Goal: Information Seeking & Learning: Understand process/instructions

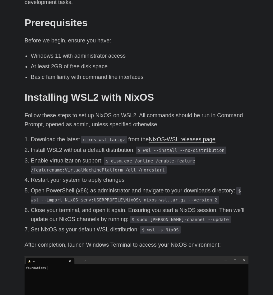
scroll to position [311, 0]
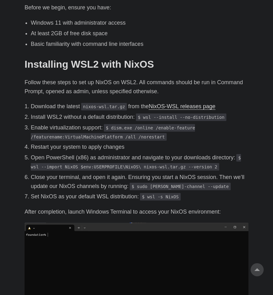
click at [74, 112] on p "Install WSL2 without a default distribution: $ wsl --install --no-distribution" at bounding box center [140, 116] width 218 height 9
drag, startPoint x: 74, startPoint y: 108, endPoint x: 70, endPoint y: 109, distance: 4.5
click at [70, 112] on p "Install WSL2 without a default distribution: $ wsl --install --no-distribution" at bounding box center [140, 116] width 218 height 9
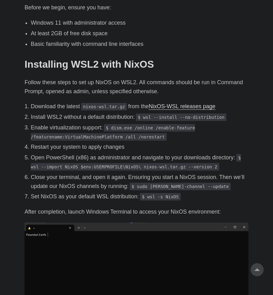
scroll to position [280, 0]
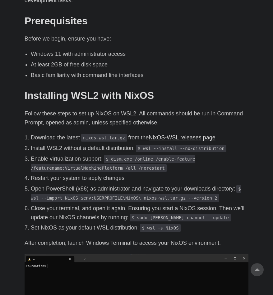
click at [67, 184] on p "Open PowerShell (x86) as administrator and navigate to your downloads directory…" at bounding box center [140, 193] width 218 height 18
click at [76, 160] on code "$ dism.exe /online /enable-feature /featurename:VirtualMachinePlatform /all /no…" at bounding box center [113, 163] width 164 height 17
click at [146, 144] on code "$ wsl --install --no-distribution" at bounding box center [181, 147] width 91 height 7
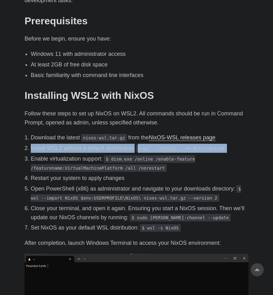
click at [146, 144] on code "$ wsl --install --no-distribution" at bounding box center [181, 147] width 91 height 7
drag, startPoint x: 146, startPoint y: 139, endPoint x: 169, endPoint y: 139, distance: 22.7
click at [169, 144] on code "$ wsl --install --no-distribution" at bounding box center [181, 147] width 91 height 7
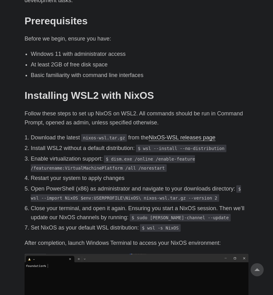
click at [84, 173] on p "Restart your system to apply changes" at bounding box center [140, 177] width 218 height 9
click at [87, 184] on p "Open PowerShell (x86) as administrator and navigate to your downloads directory…" at bounding box center [140, 193] width 218 height 18
click at [71, 187] on code "$ wsl --import NixOS $env:USERPROFILE\NixOS\ nixos-wsl.tar.gz --version 2" at bounding box center [136, 193] width 210 height 17
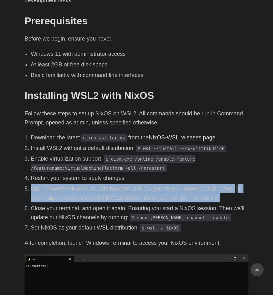
click at [71, 187] on code "$ wsl --import NixOS $env:USERPROFILE\NixOS\ nixos-wsl.tar.gz --version 2" at bounding box center [136, 193] width 210 height 17
click at [204, 189] on p "Open PowerShell (x86) as administrator and navigate to your downloads directory…" at bounding box center [140, 193] width 218 height 18
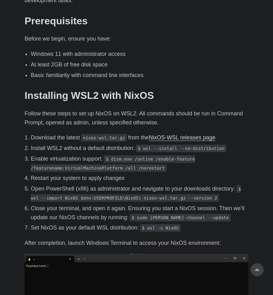
click at [200, 189] on code "$ wsl --import NixOS $env:USERPROFILE\NixOS\ nixos-wsl.tar.gz --version 2" at bounding box center [136, 193] width 210 height 17
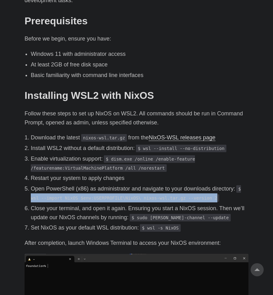
drag, startPoint x: 201, startPoint y: 190, endPoint x: 31, endPoint y: 187, distance: 169.7
click at [31, 187] on code "$ wsl --import NixOS $env:USERPROFILE\NixOS\ nixos-wsl.tar.gz --version 2" at bounding box center [136, 193] width 210 height 17
copy code "wsl --import NixOS $env:USERPROFILE\NixOS\ nixos-wsl.tar.gz --version 2"
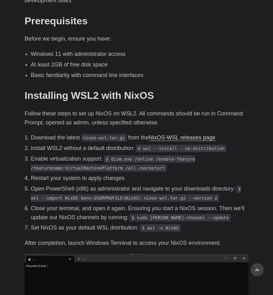
click at [56, 209] on p "Close your terminal, and open it again. Ensuring you start a NixOS session. The…" at bounding box center [140, 213] width 218 height 18
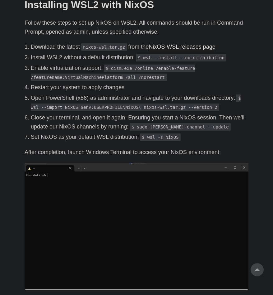
scroll to position [374, 0]
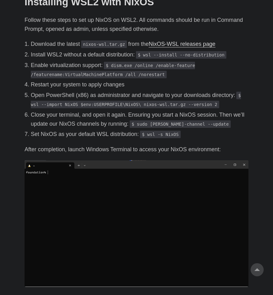
click at [115, 62] on code "$ dism.exe /online /enable-feature /featurename:VirtualMachinePlatform /all /no…" at bounding box center [113, 70] width 164 height 17
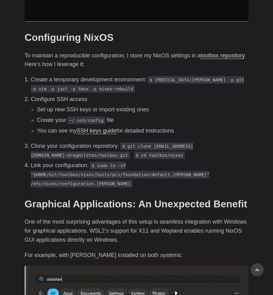
scroll to position [654, 0]
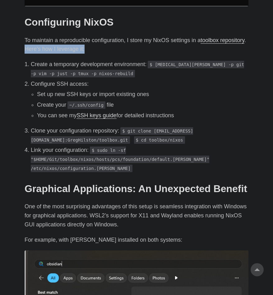
drag, startPoint x: 54, startPoint y: 40, endPoint x: 113, endPoint y: 36, distance: 59.9
click at [113, 36] on p "To maintain a reproducible configuration, I store my NixOS settings in a toolbo…" at bounding box center [137, 45] width 224 height 18
drag, startPoint x: 113, startPoint y: 36, endPoint x: 96, endPoint y: 38, distance: 17.5
click at [96, 38] on p "To maintain a reproducible configuration, I store my NixOS settings in a toolbo…" at bounding box center [137, 45] width 224 height 18
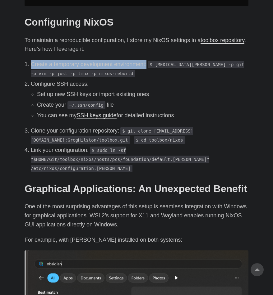
drag, startPoint x: 31, startPoint y: 56, endPoint x: 147, endPoint y: 55, distance: 115.2
click at [147, 60] on p "Create a temporary development environment: $ [MEDICAL_DATA][PERSON_NAME] -p gi…" at bounding box center [140, 69] width 218 height 18
drag, startPoint x: 147, startPoint y: 55, endPoint x: 123, endPoint y: 56, distance: 23.4
click at [123, 60] on p "Create a temporary development environment: $ [MEDICAL_DATA][PERSON_NAME] -p gi…" at bounding box center [140, 69] width 218 height 18
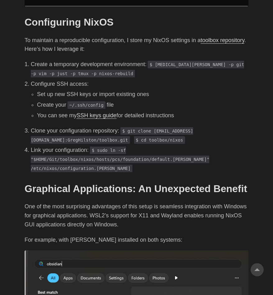
click at [62, 60] on p "Create a temporary development environment: $ [MEDICAL_DATA][PERSON_NAME] -p gi…" at bounding box center [140, 69] width 218 height 18
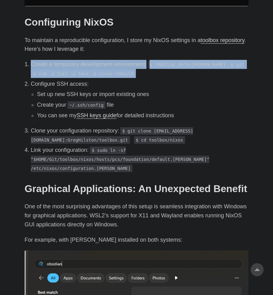
click at [62, 60] on p "Create a temporary development environment: $ [MEDICAL_DATA][PERSON_NAME] -p gi…" at bounding box center [140, 69] width 218 height 18
drag, startPoint x: 62, startPoint y: 57, endPoint x: 59, endPoint y: 55, distance: 3.6
click at [59, 60] on p "Create a temporary development environment: $ [MEDICAL_DATA][PERSON_NAME] -p gi…" at bounding box center [140, 69] width 218 height 18
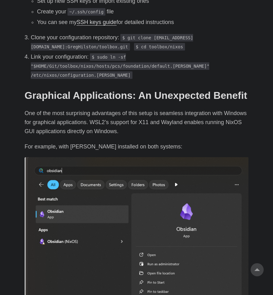
scroll to position [747, 0]
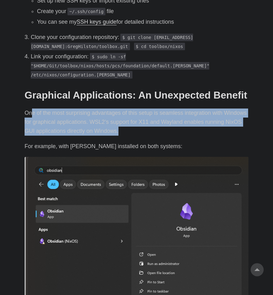
drag, startPoint x: 33, startPoint y: 94, endPoint x: 125, endPoint y: 115, distance: 93.5
click at [125, 115] on p "One of the most surprising advantages of this setup is seamless integration wit…" at bounding box center [137, 121] width 224 height 27
drag, startPoint x: 125, startPoint y: 115, endPoint x: 97, endPoint y: 110, distance: 28.2
click at [97, 110] on p "One of the most surprising advantages of this setup is seamless integration wit…" at bounding box center [137, 121] width 224 height 27
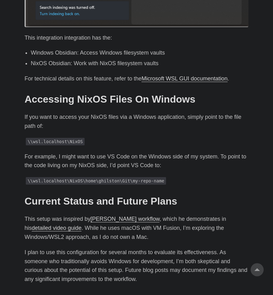
scroll to position [1090, 0]
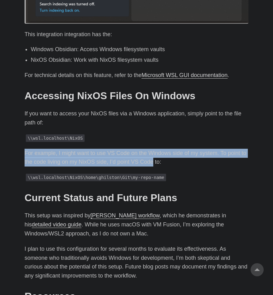
drag, startPoint x: 24, startPoint y: 135, endPoint x: 153, endPoint y: 147, distance: 129.1
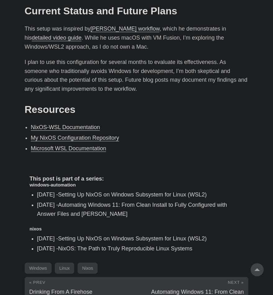
scroll to position [1265, 0]
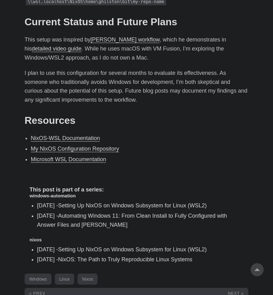
click at [109, 145] on link "My NixOS Configuration Repository" at bounding box center [75, 148] width 88 height 6
